Goal: Navigation & Orientation: Find specific page/section

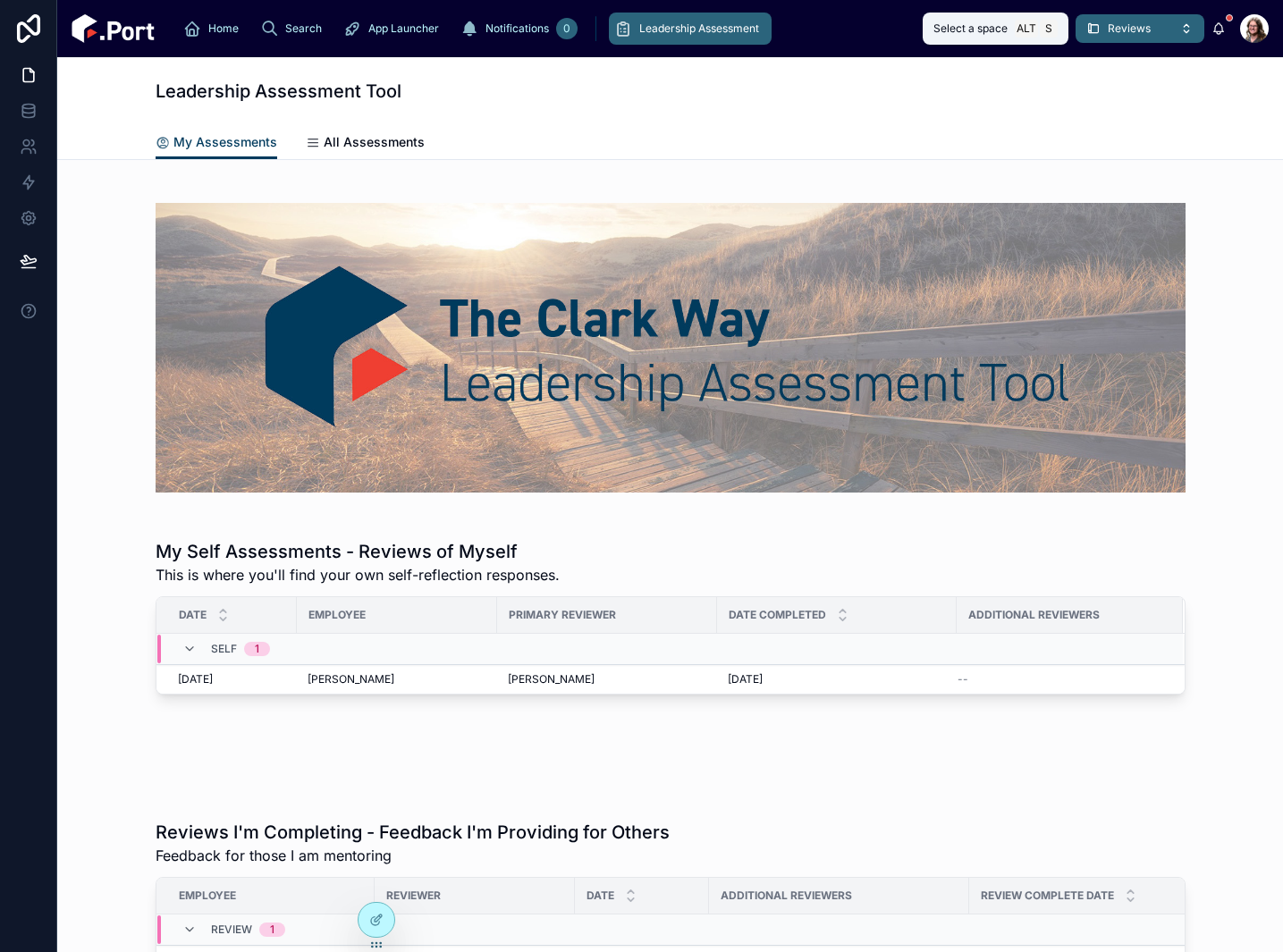
click at [1138, 34] on span "Reviews" at bounding box center [1129, 29] width 43 height 15
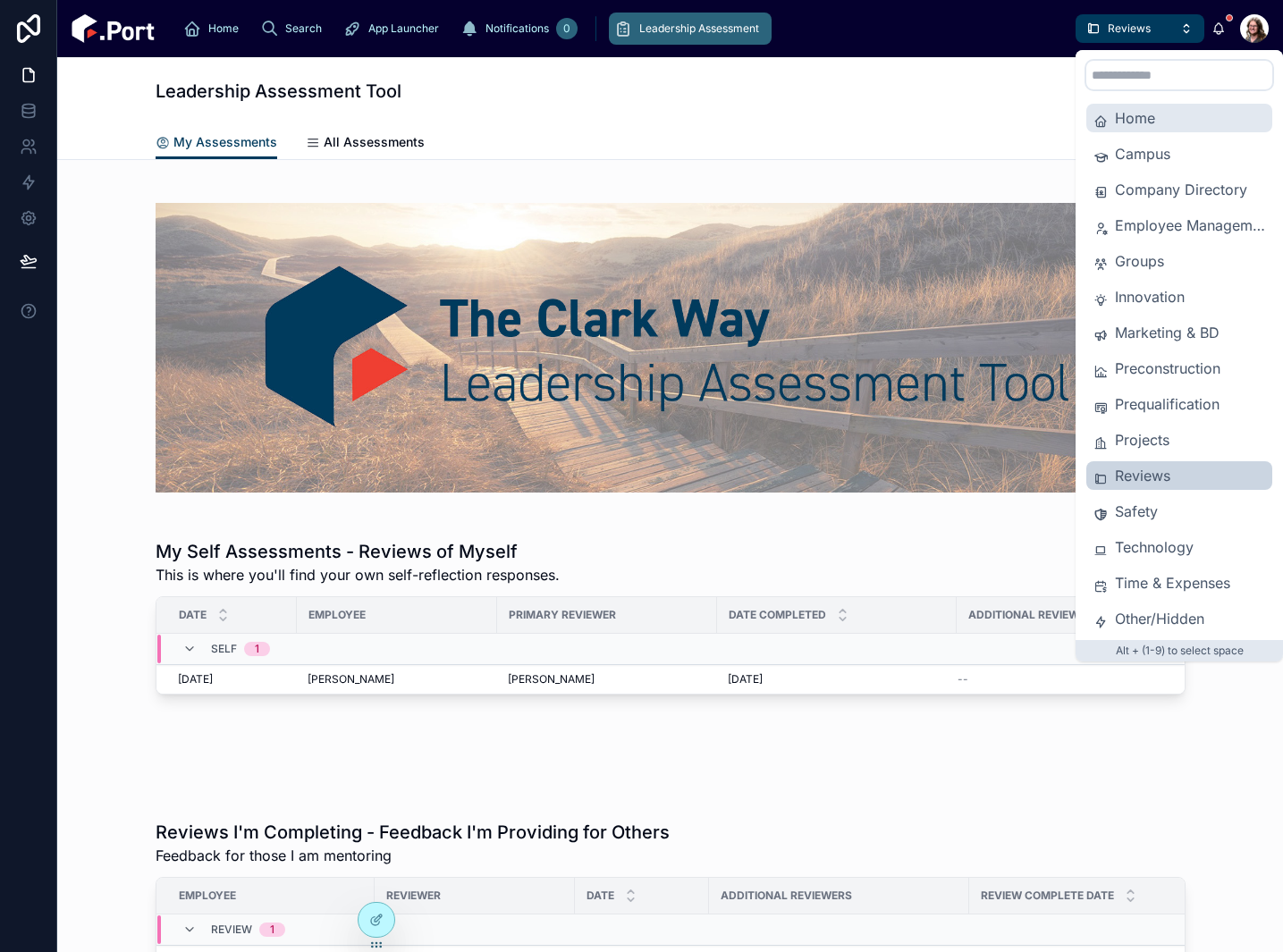
click at [1132, 113] on span "Home" at bounding box center [1189, 118] width 150 height 22
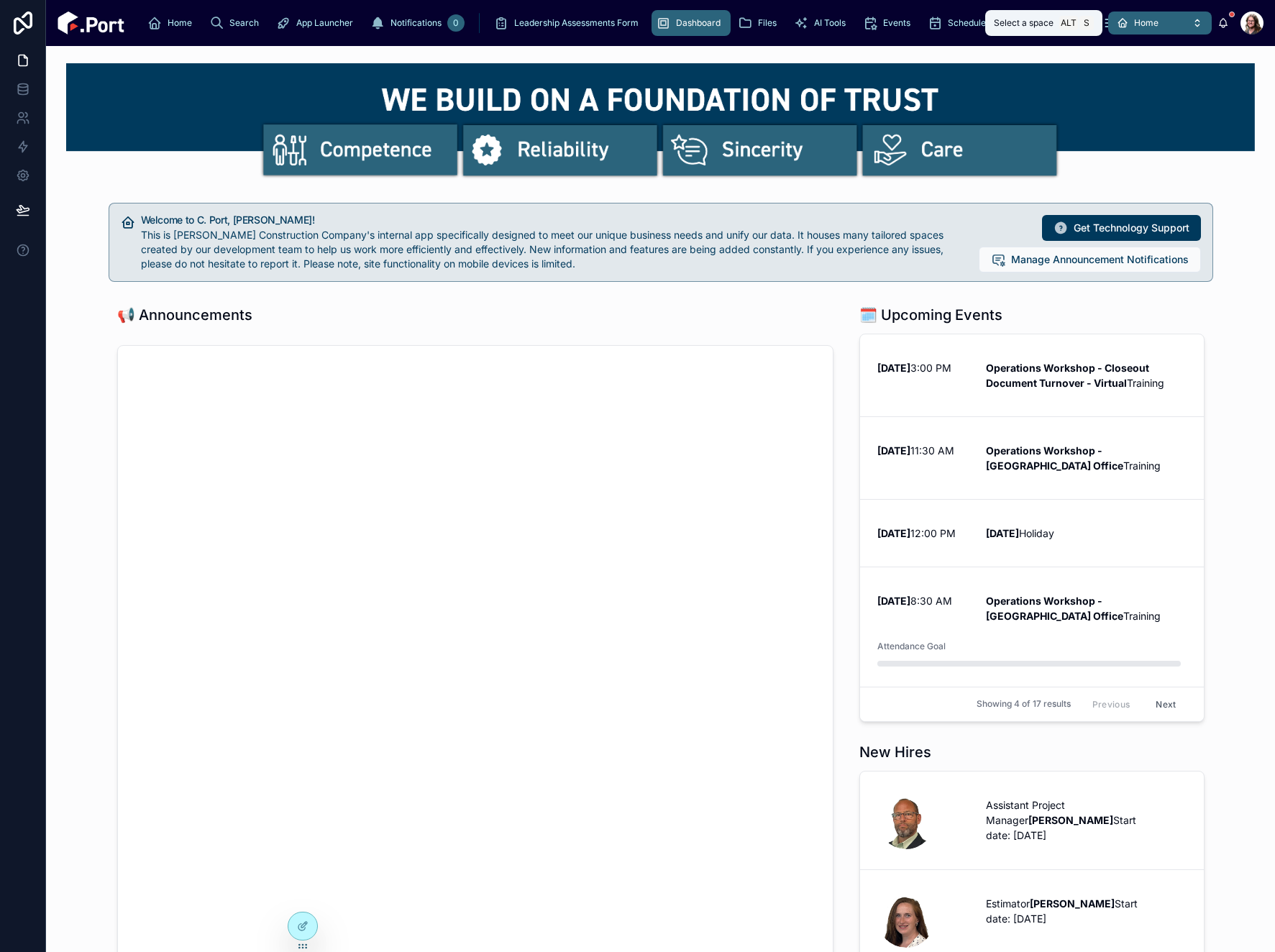
click at [1168, 20] on button "Home" at bounding box center [1160, 23] width 104 height 23
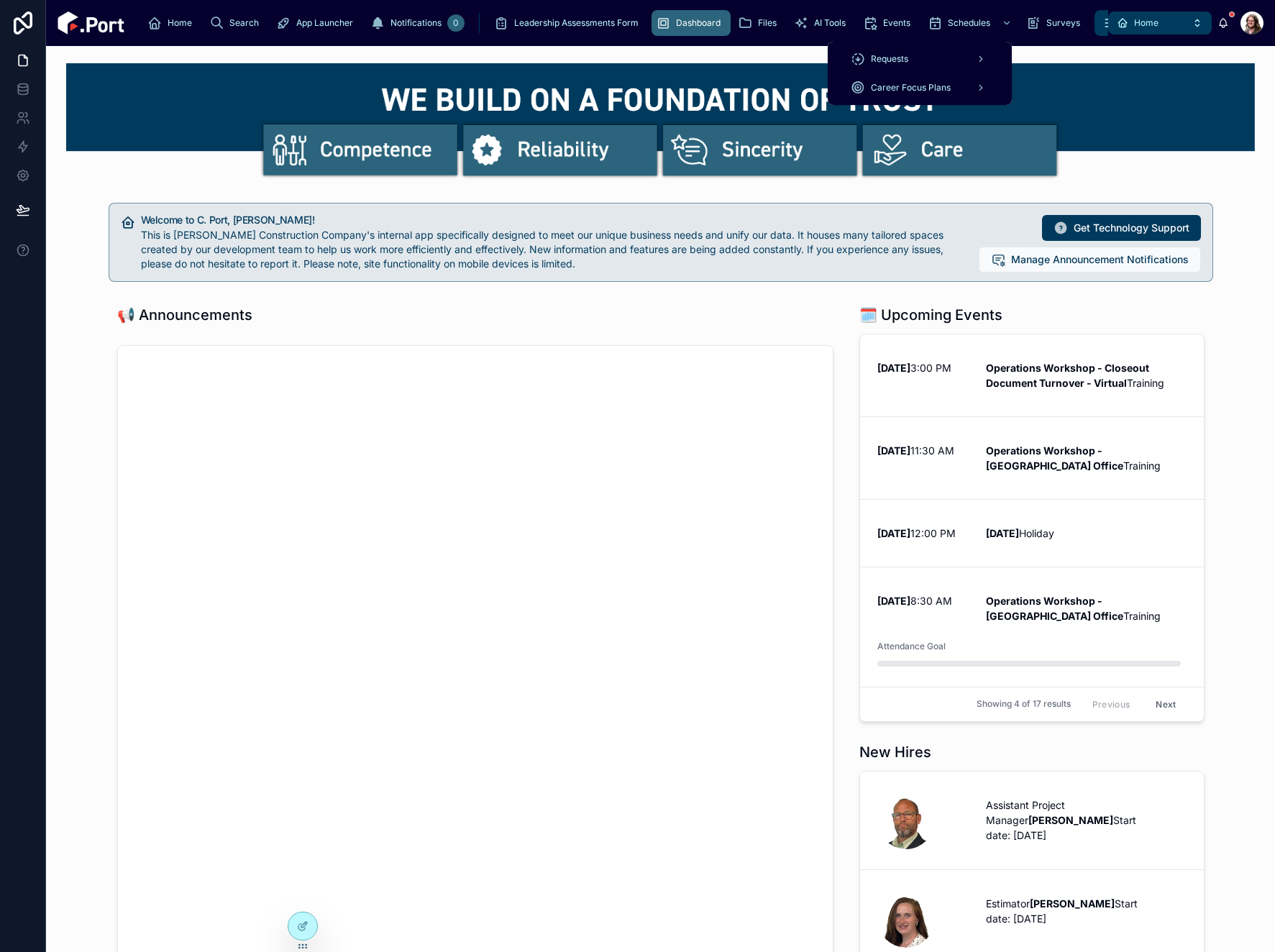
click at [1103, 26] on icon "scrollable content" at bounding box center [1111, 23] width 15 height 15
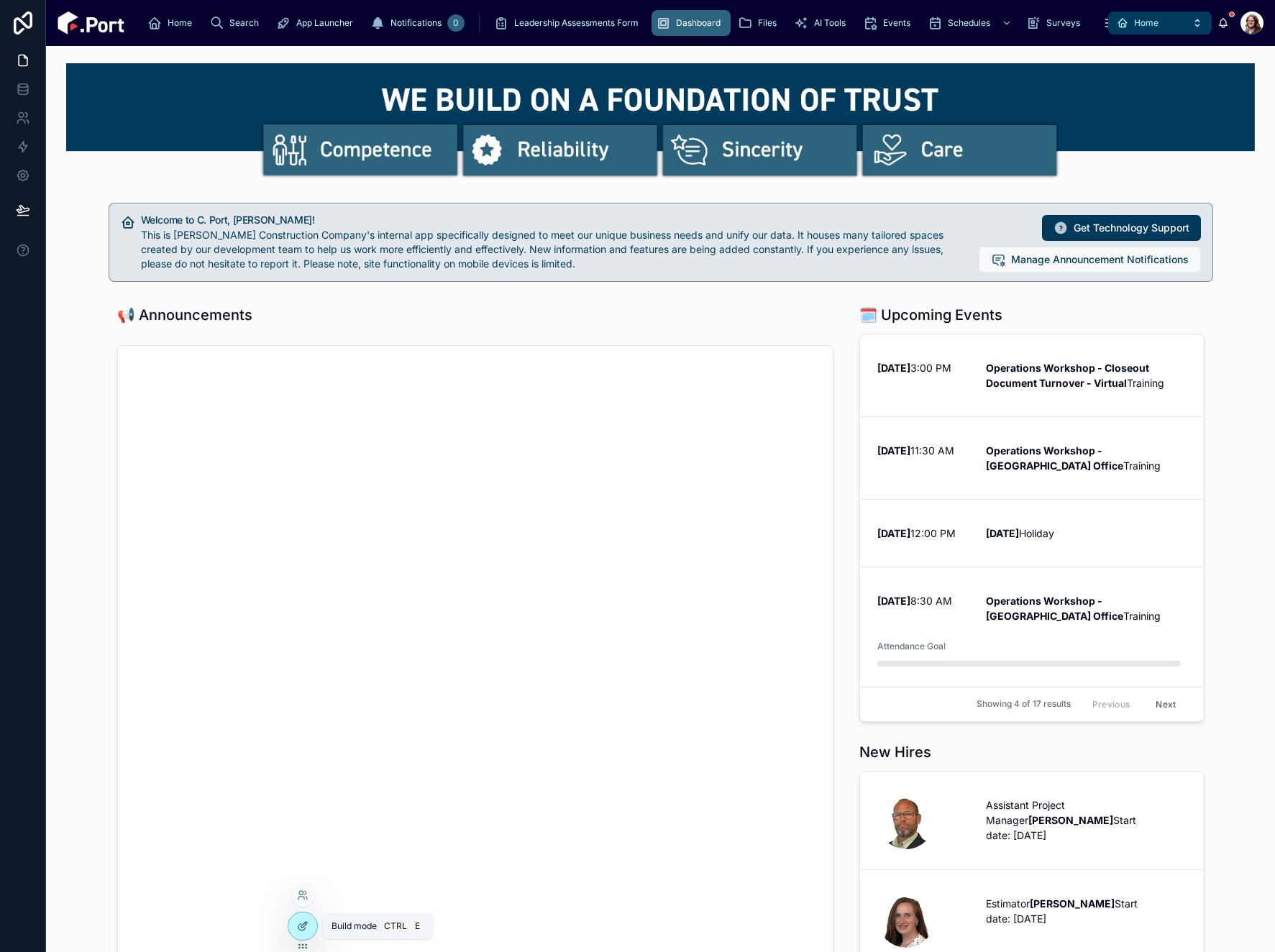
click at [299, 883] on icon at bounding box center [303, 926] width 12 height 12
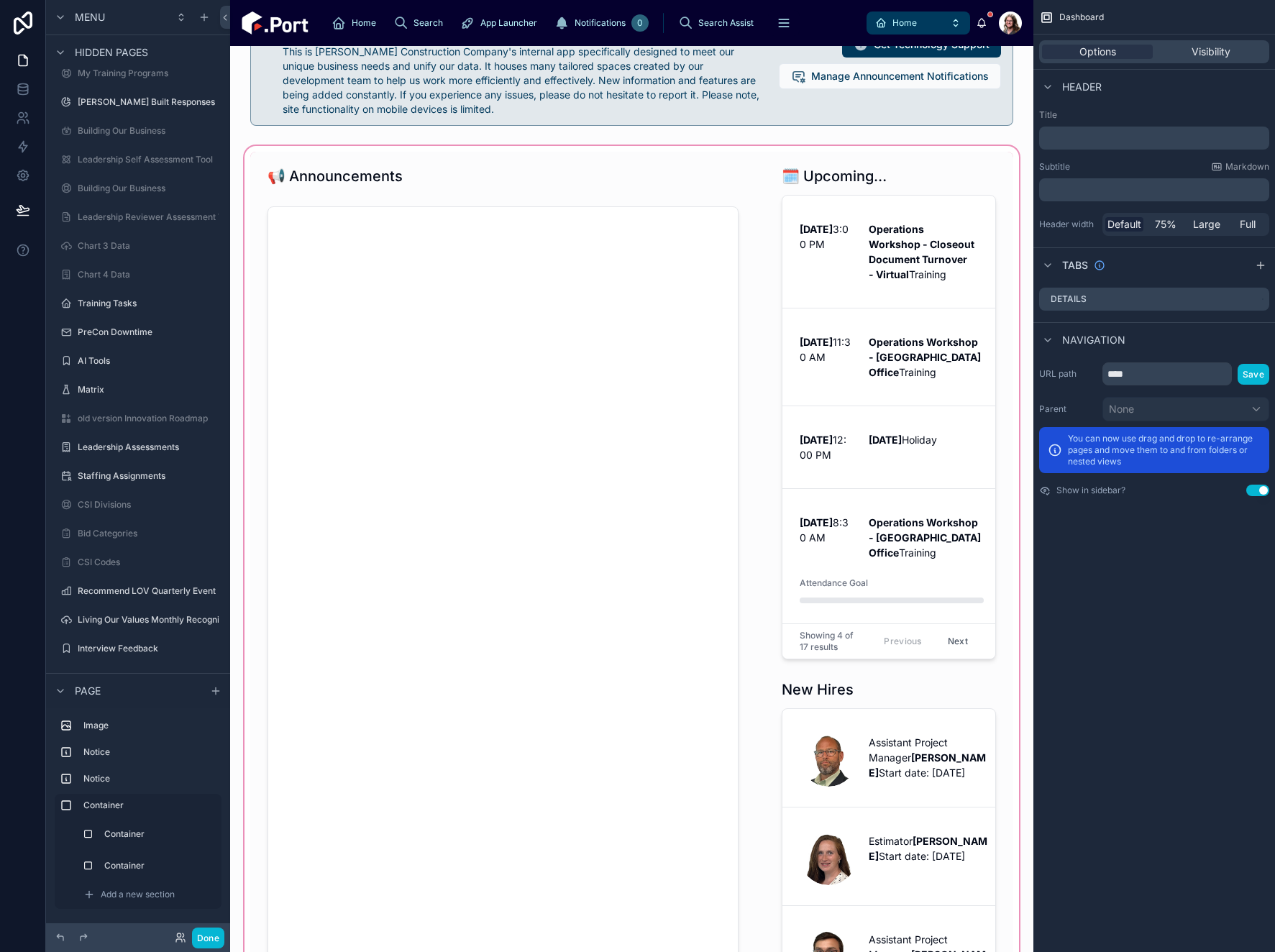
scroll to position [215, 0]
